Goal: Task Accomplishment & Management: Complete application form

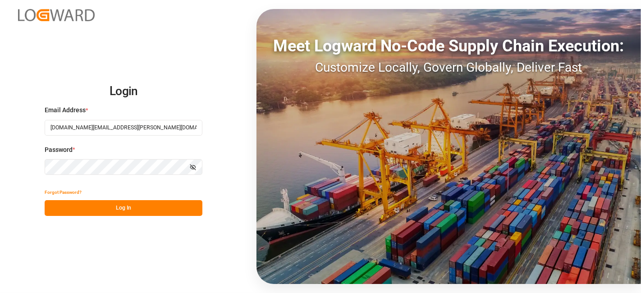
click at [116, 211] on button "Log In" at bounding box center [124, 208] width 158 height 16
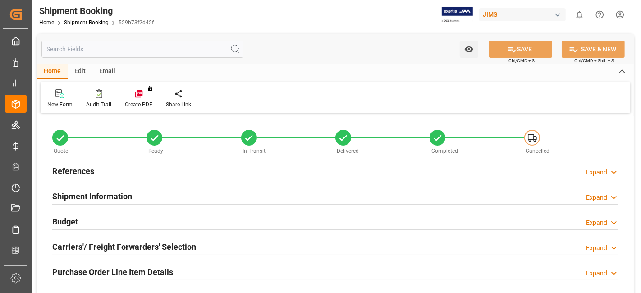
type input "0"
type input "[DATE]"
click at [79, 165] on h2 "References" at bounding box center [73, 171] width 42 height 12
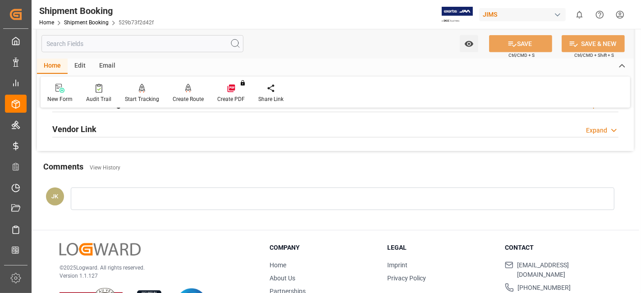
scroll to position [541, 0]
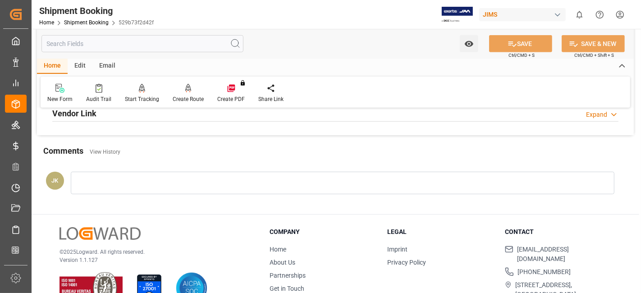
click at [333, 237] on div "Company Home About Us Partnerships Get in Touch" at bounding box center [323, 268] width 106 height 82
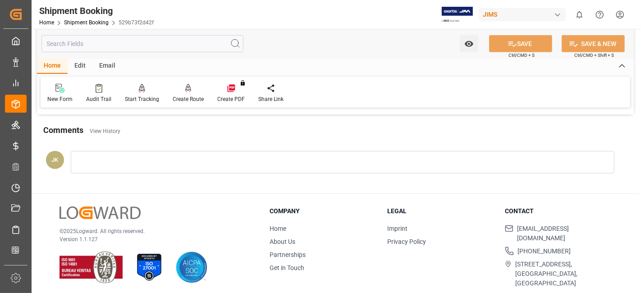
scroll to position [512, 0]
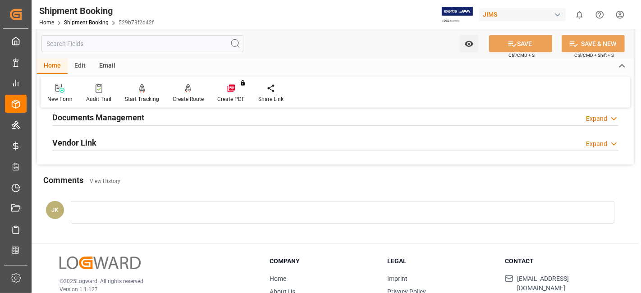
click at [143, 138] on div "Vendor Link Expand" at bounding box center [335, 141] width 566 height 17
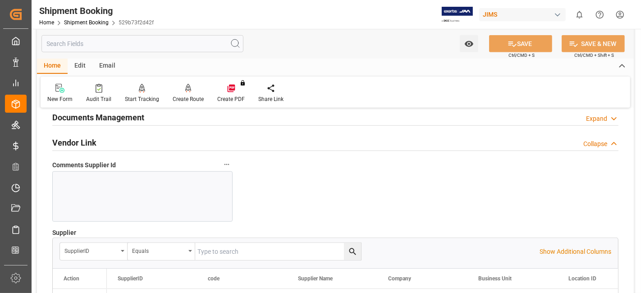
click at [143, 138] on div "Vendor Link Collapse" at bounding box center [335, 141] width 566 height 17
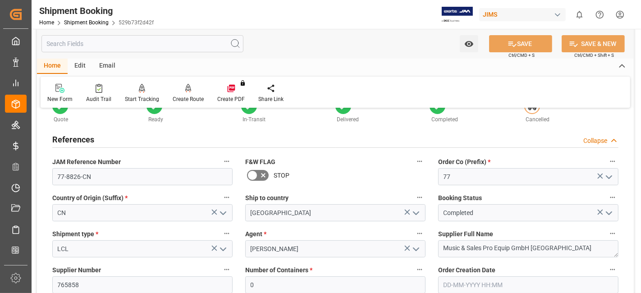
scroll to position [31, 0]
click at [79, 132] on div "References" at bounding box center [73, 139] width 42 height 17
